Goal: Navigation & Orientation: Understand site structure

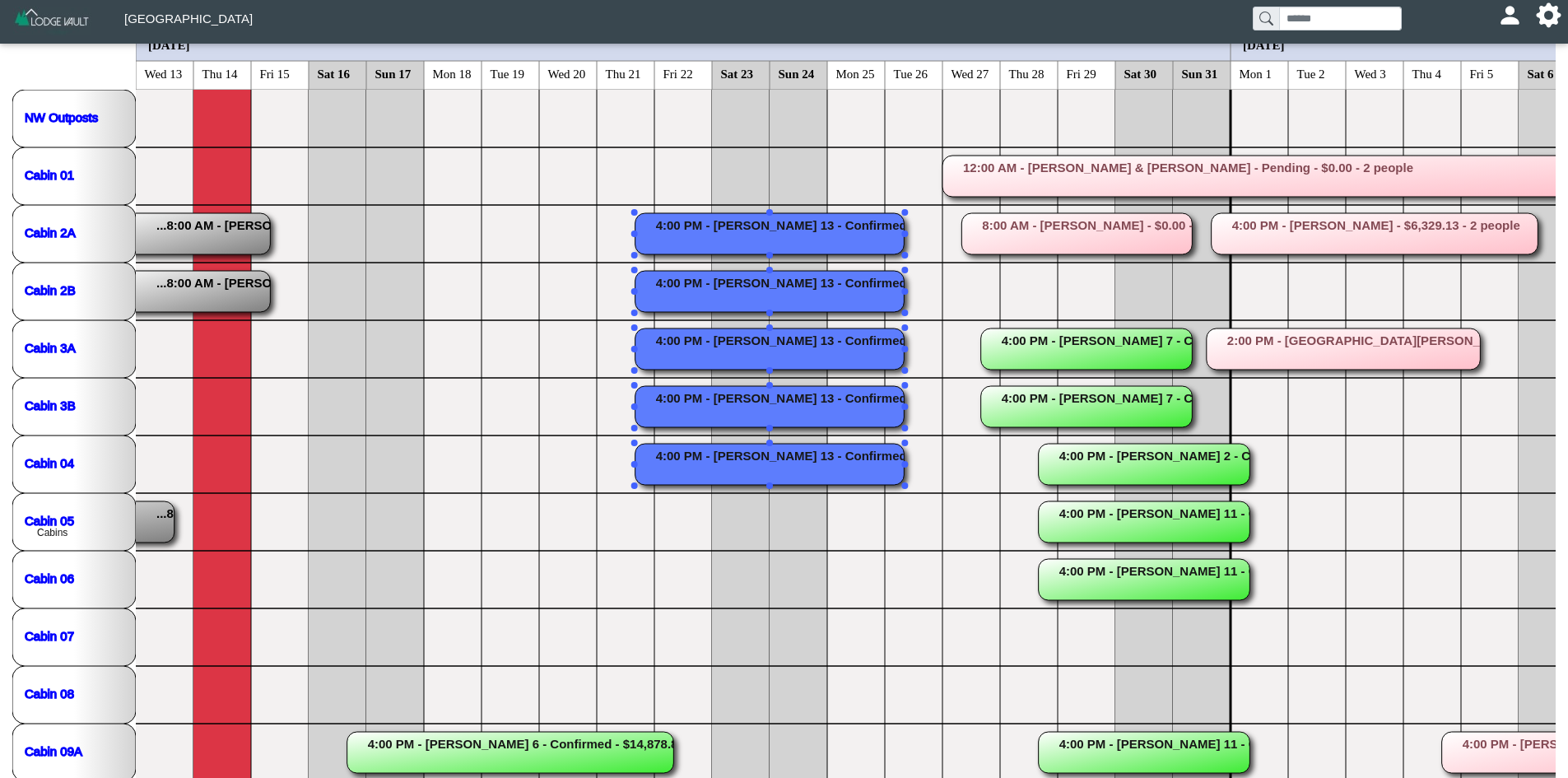
scroll to position [0, 70]
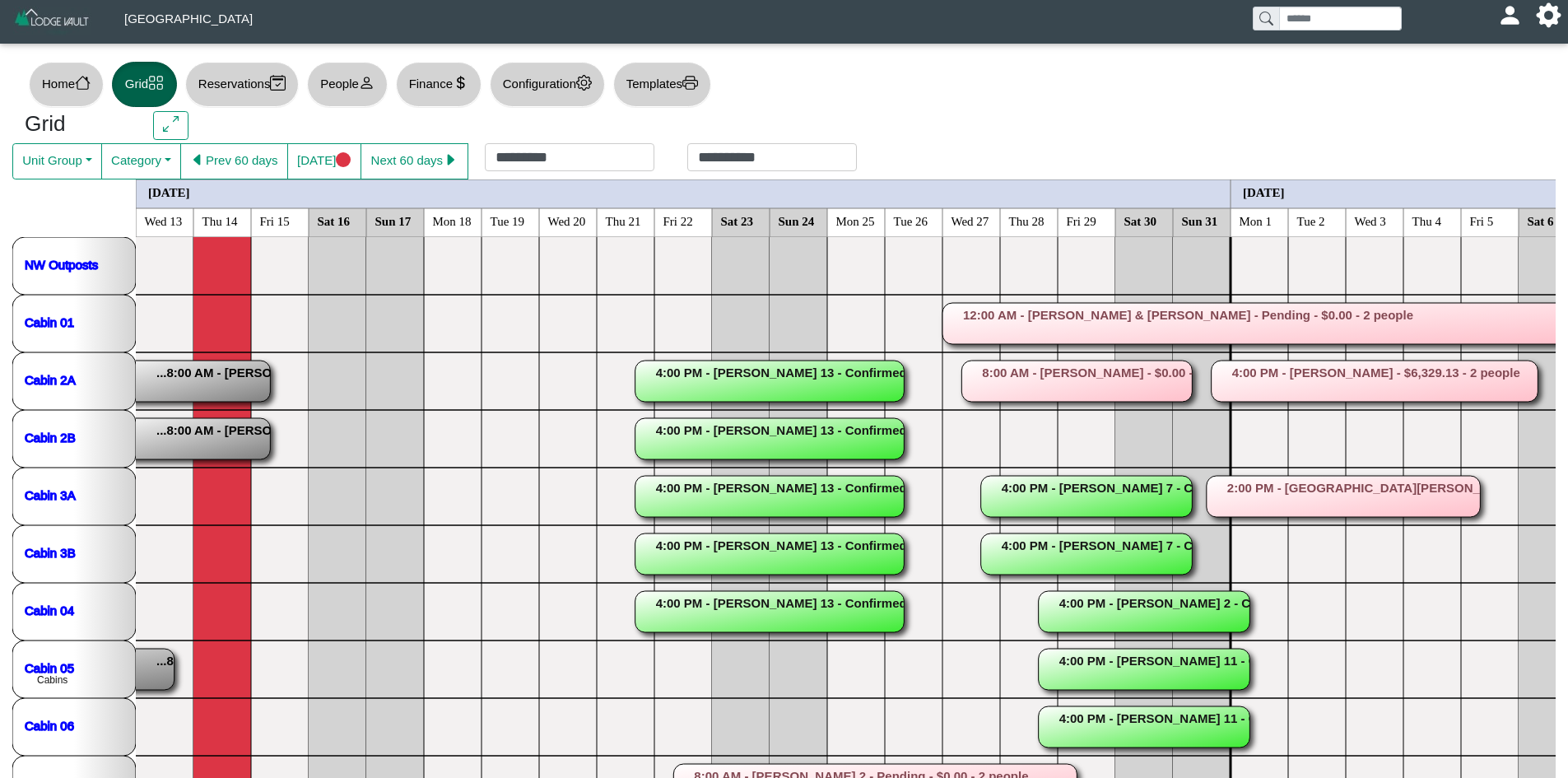
scroll to position [278, 0]
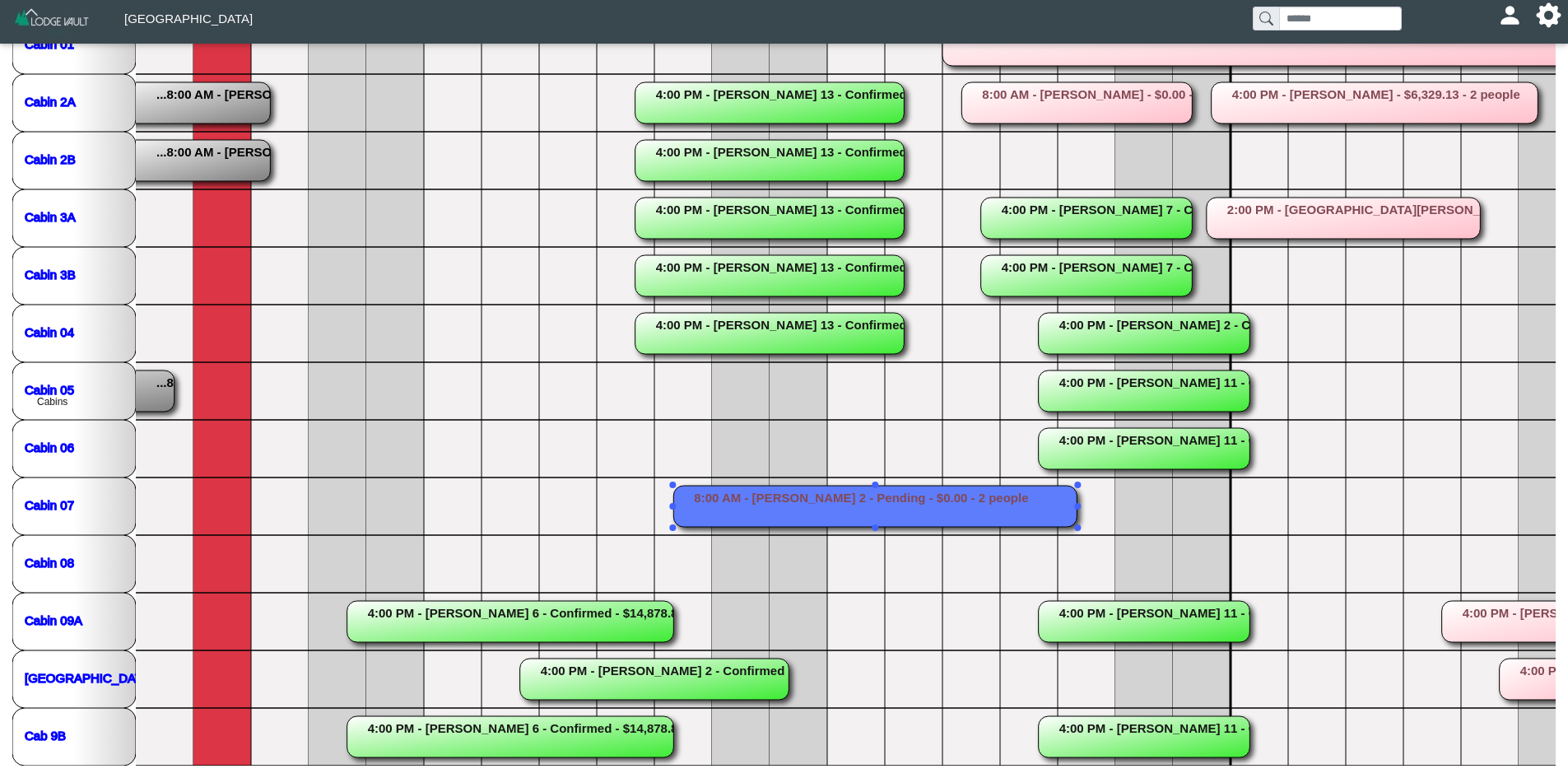
click at [802, 508] on rect at bounding box center [875, 506] width 403 height 41
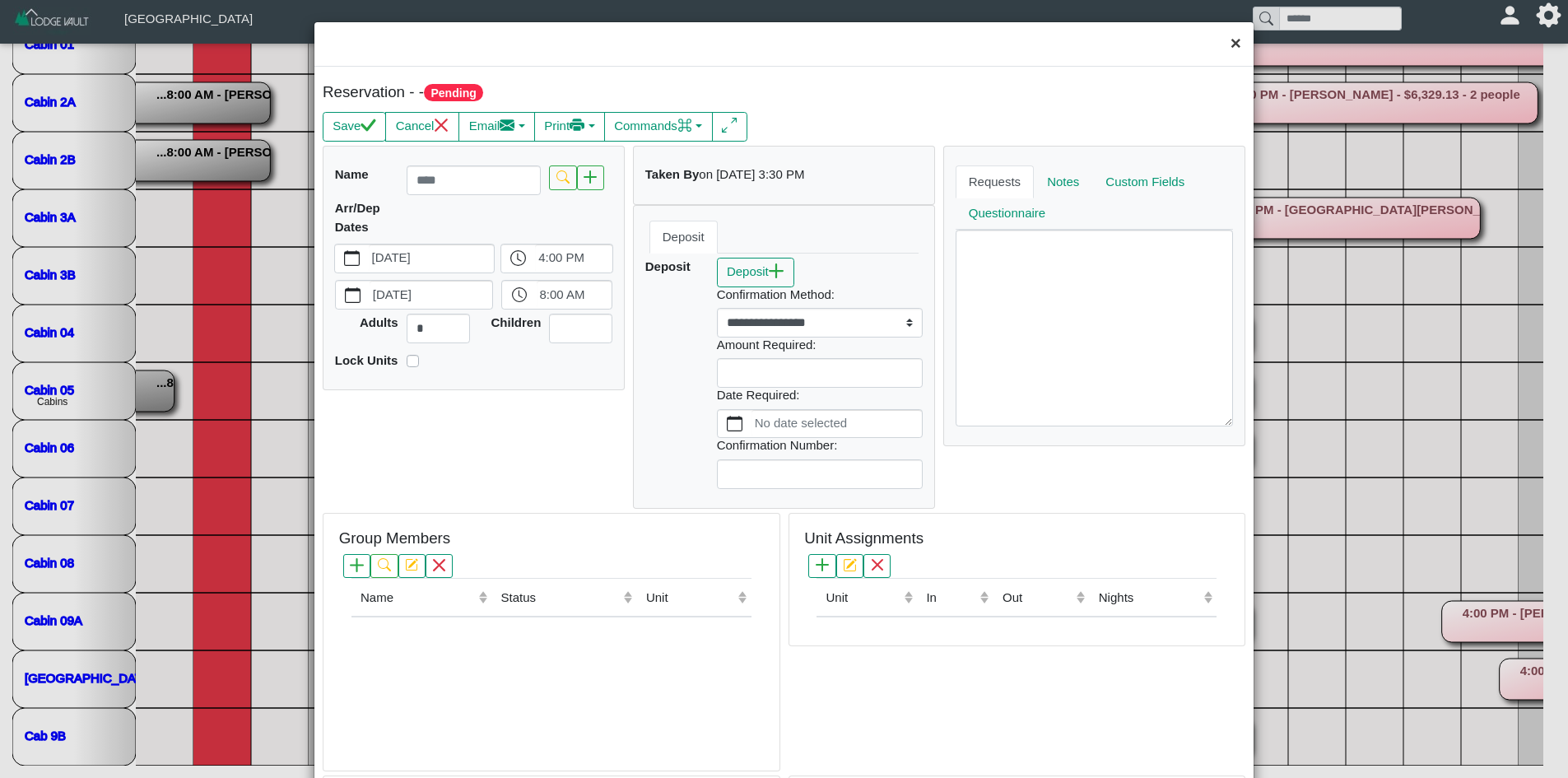
click at [1237, 50] on button "×" at bounding box center [1236, 44] width 35 height 44
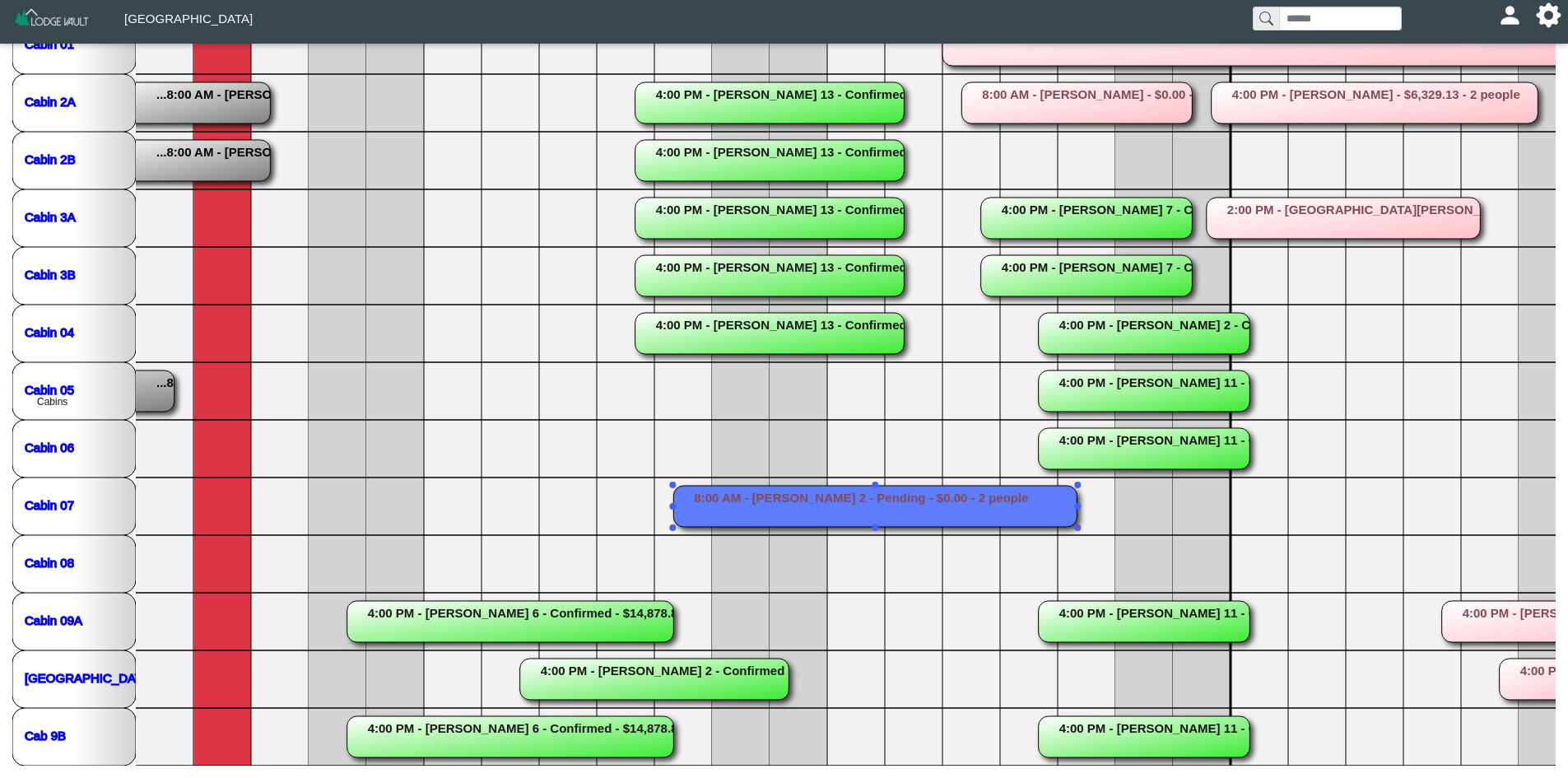
drag, startPoint x: 435, startPoint y: 629, endPoint x: 444, endPoint y: 629, distance: 9.0
click at [444, 629] on rect at bounding box center [510, 621] width 327 height 41
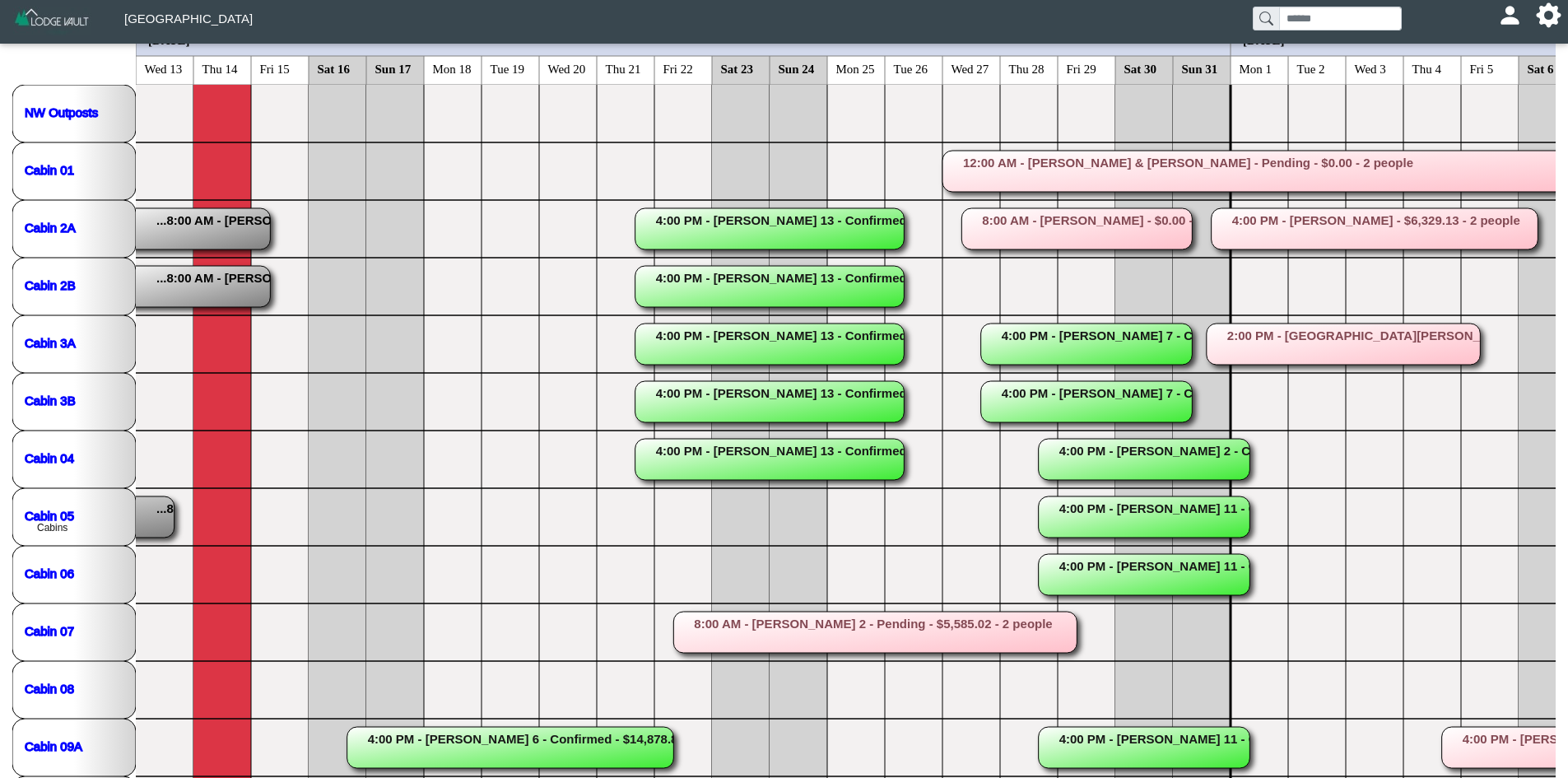
scroll to position [59, 0]
